Goal: Find specific page/section: Find specific page/section

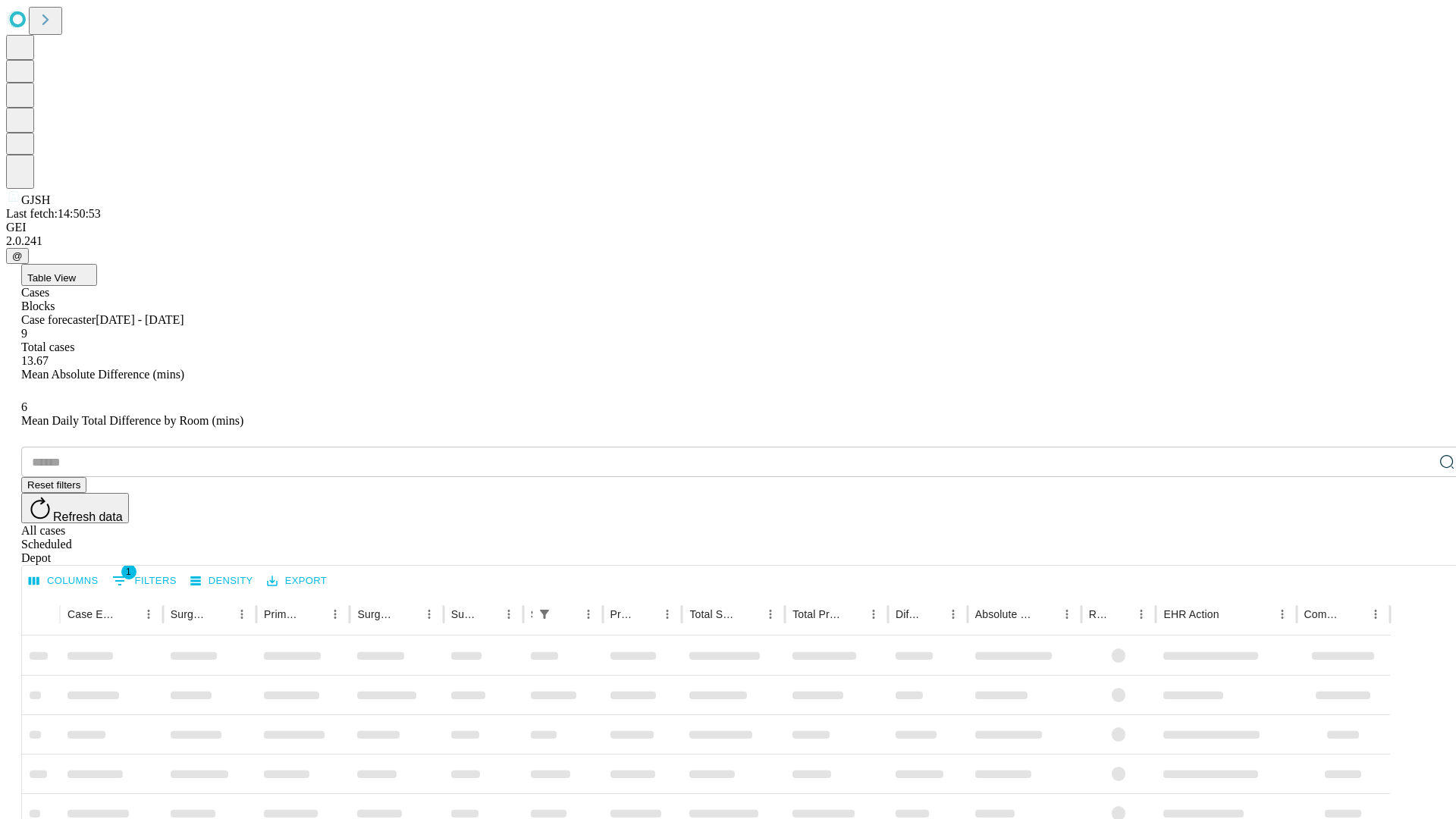
click at [1416, 551] on div "Depot" at bounding box center [743, 557] width 1443 height 13
